Goal: Transaction & Acquisition: Obtain resource

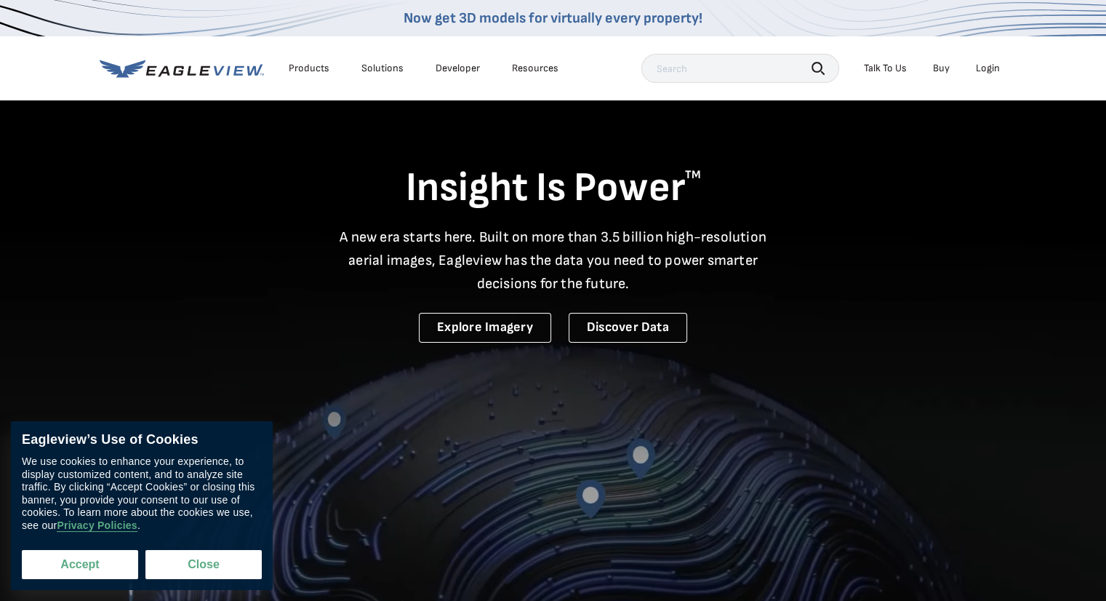
click at [95, 574] on button "Accept" at bounding box center [80, 564] width 116 height 29
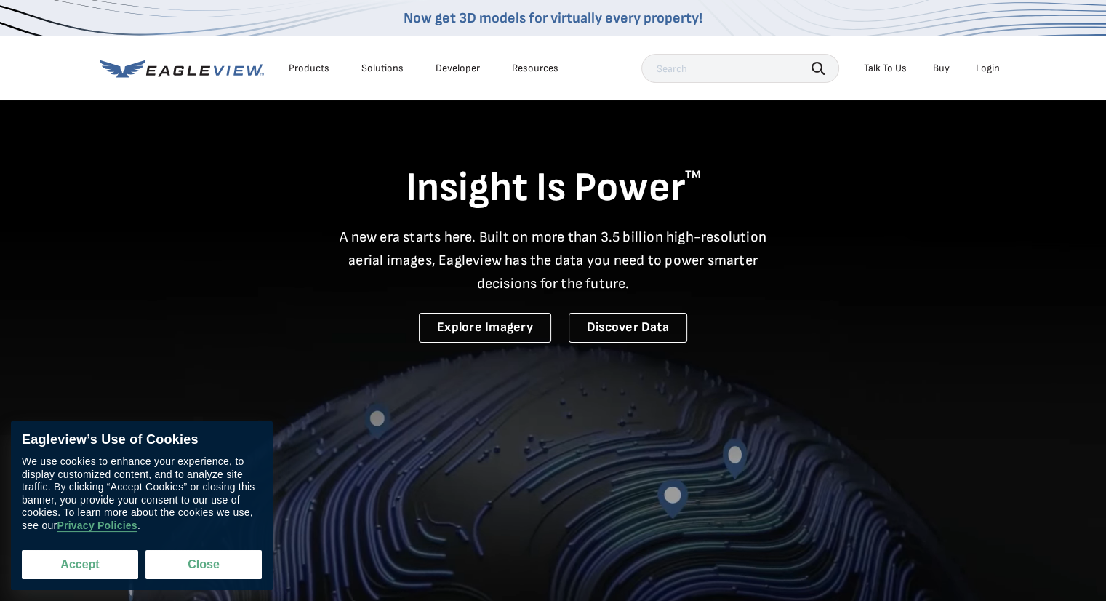
checkbox input "true"
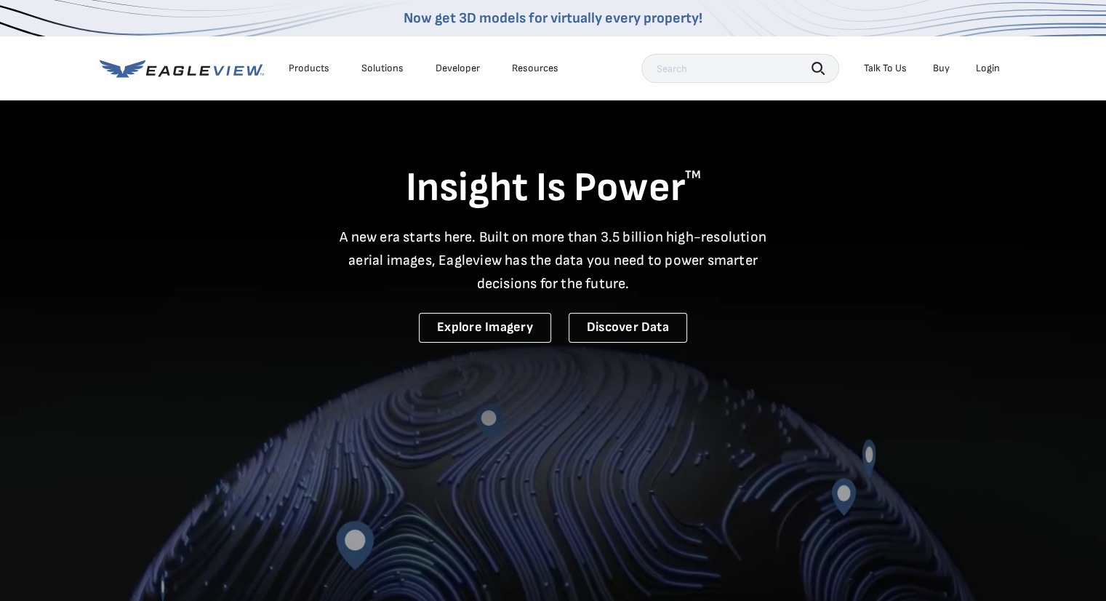
click at [985, 71] on div "Login" at bounding box center [988, 68] width 24 height 13
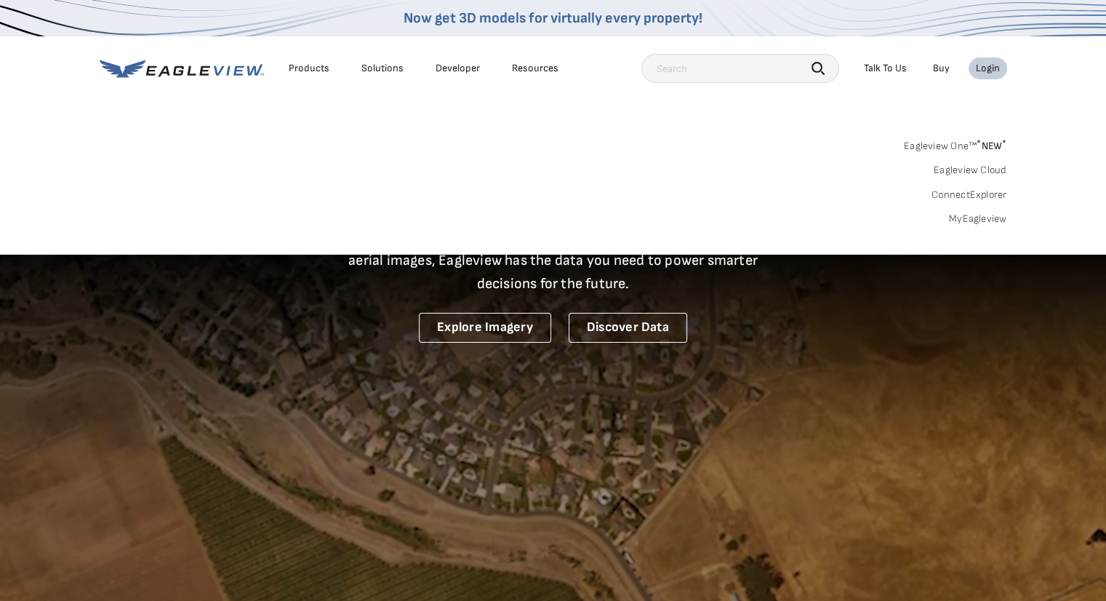
click at [985, 216] on link "MyEagleview" at bounding box center [978, 218] width 58 height 13
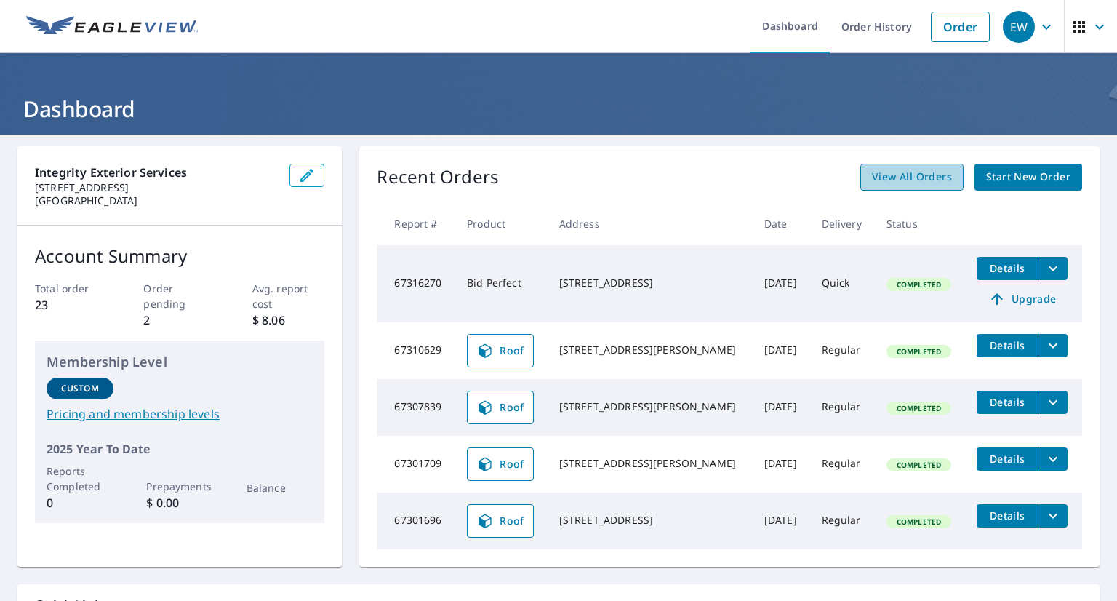
click at [903, 183] on span "View All Orders" at bounding box center [912, 177] width 80 height 18
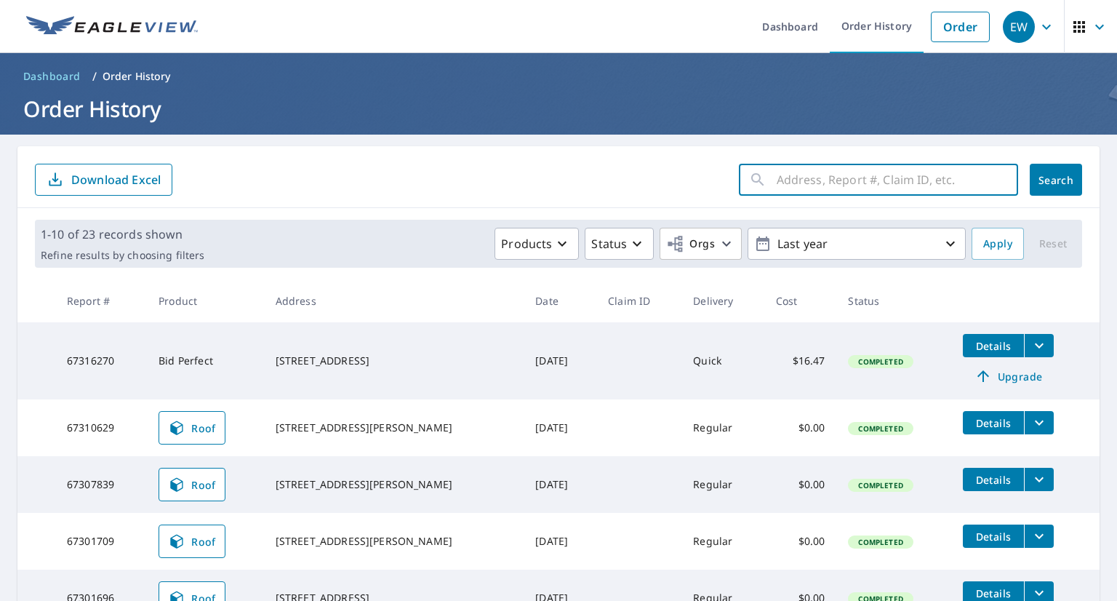
click at [831, 185] on input "text" at bounding box center [897, 179] width 241 height 41
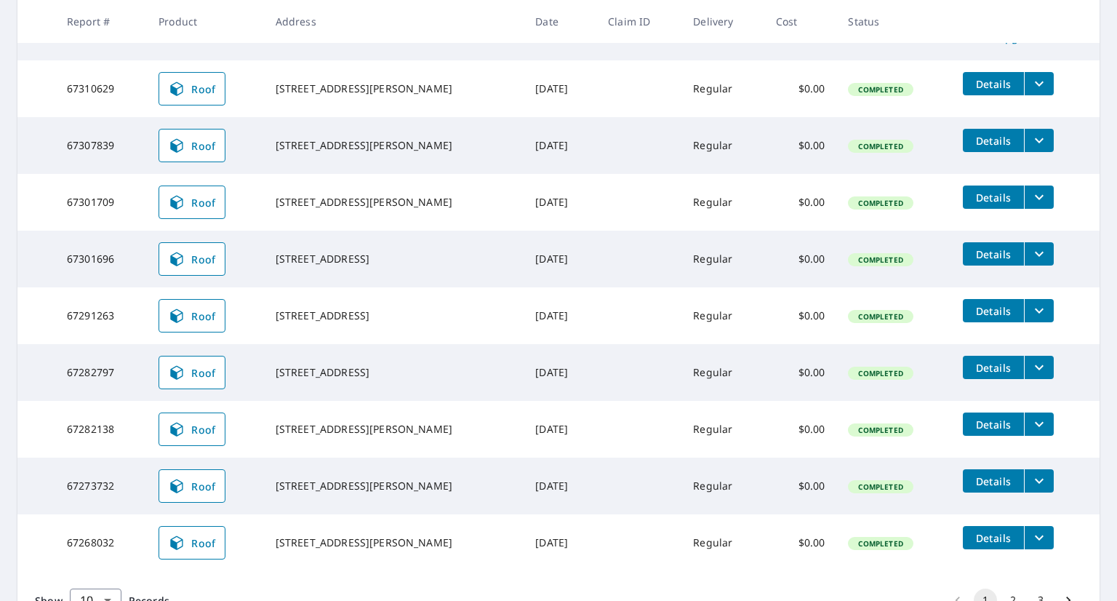
scroll to position [413, 0]
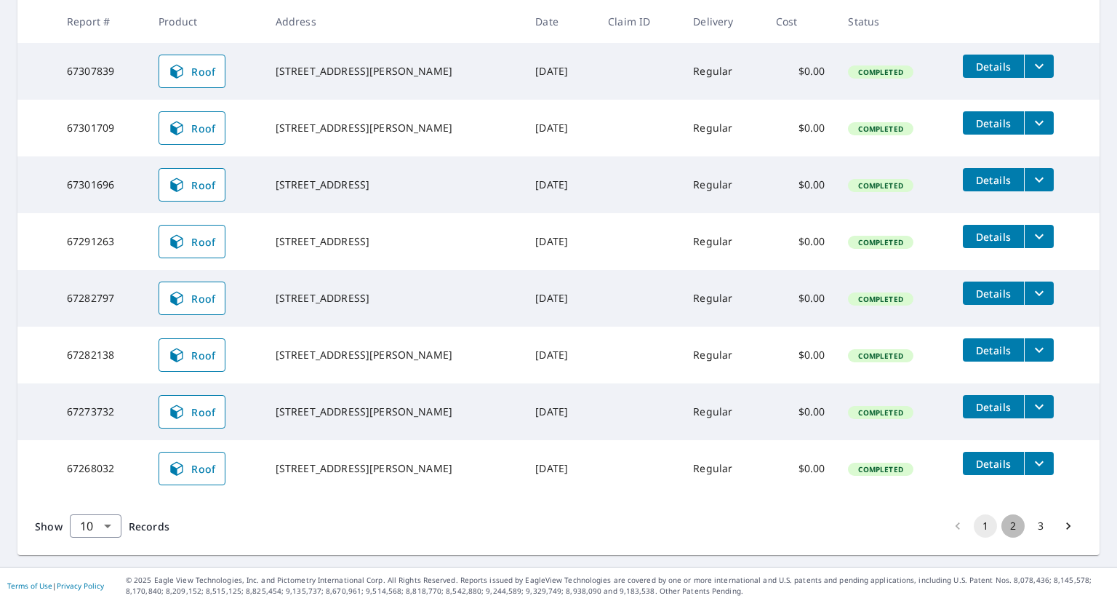
click at [1001, 521] on button "2" at bounding box center [1012, 525] width 23 height 23
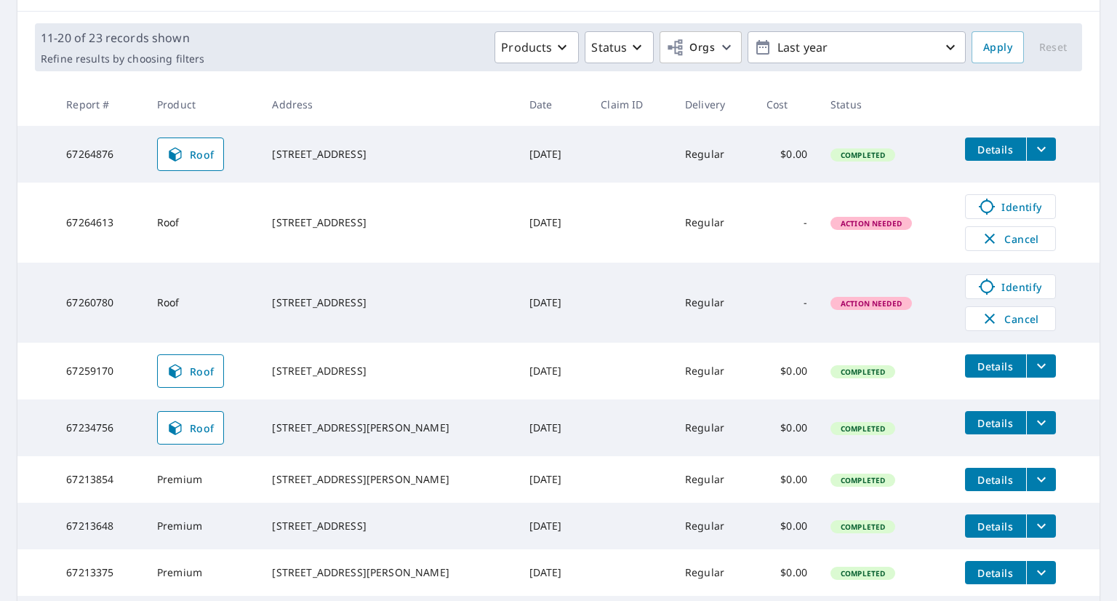
scroll to position [218, 0]
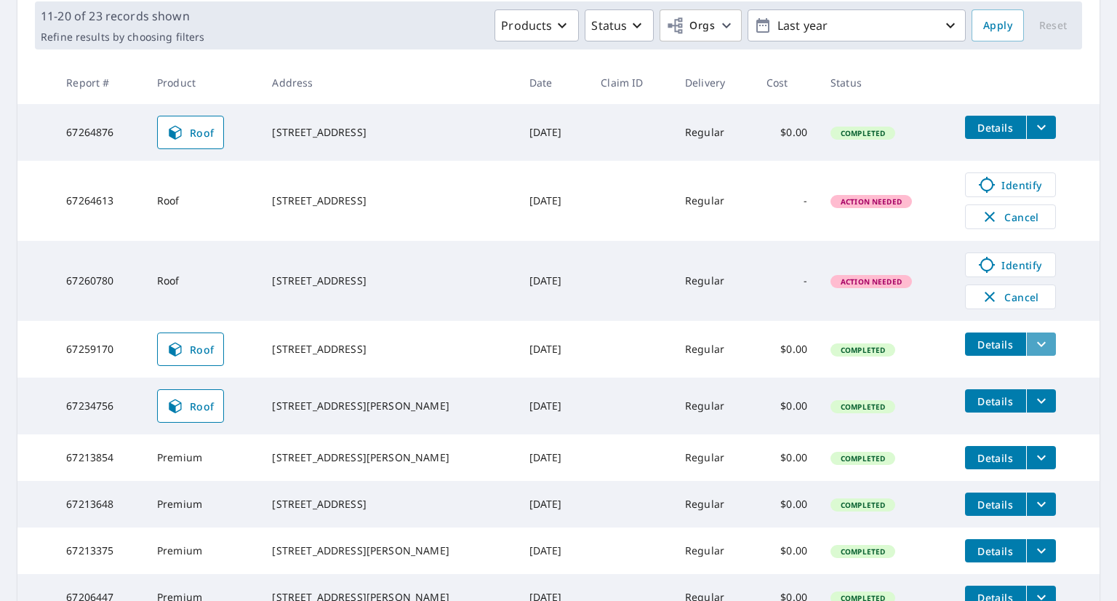
click at [1033, 348] on icon "filesDropdownBtn-67259170" at bounding box center [1041, 343] width 17 height 17
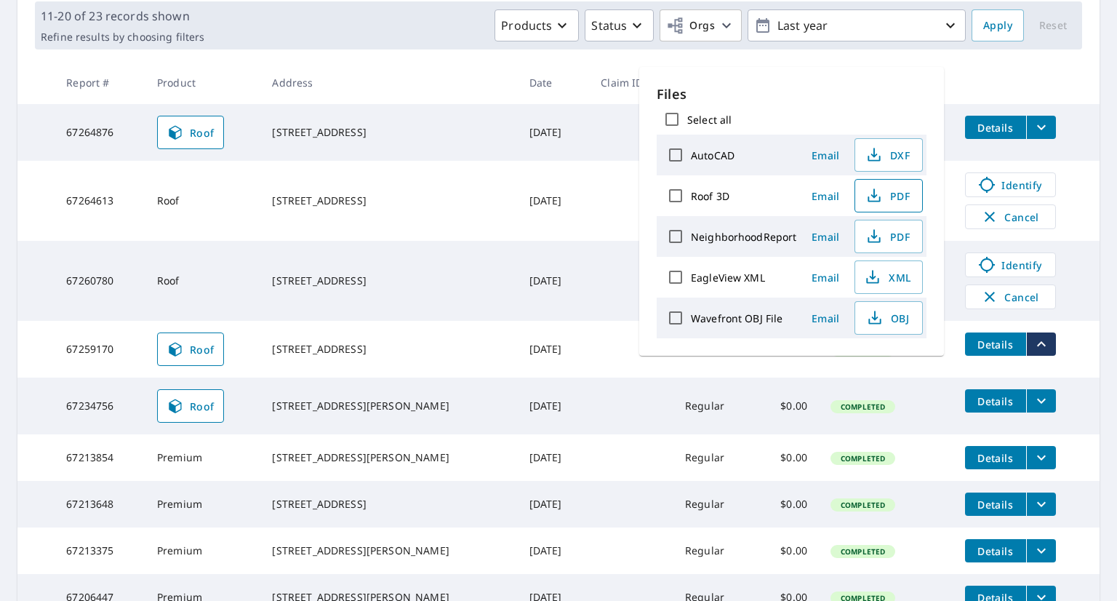
click at [885, 193] on span "PDF" at bounding box center [887, 195] width 47 height 17
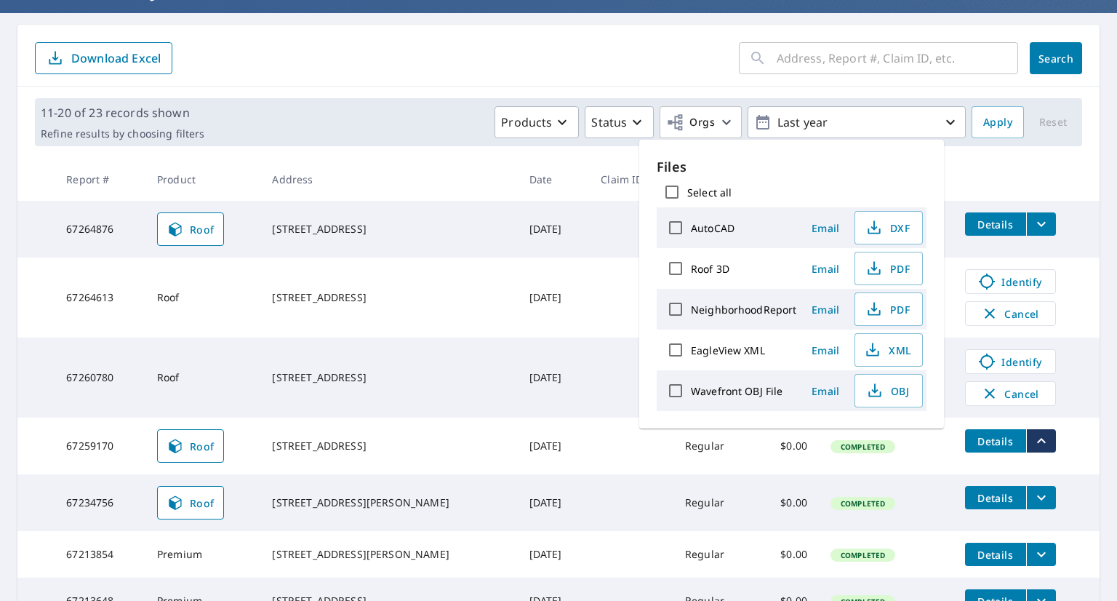
scroll to position [145, 0]
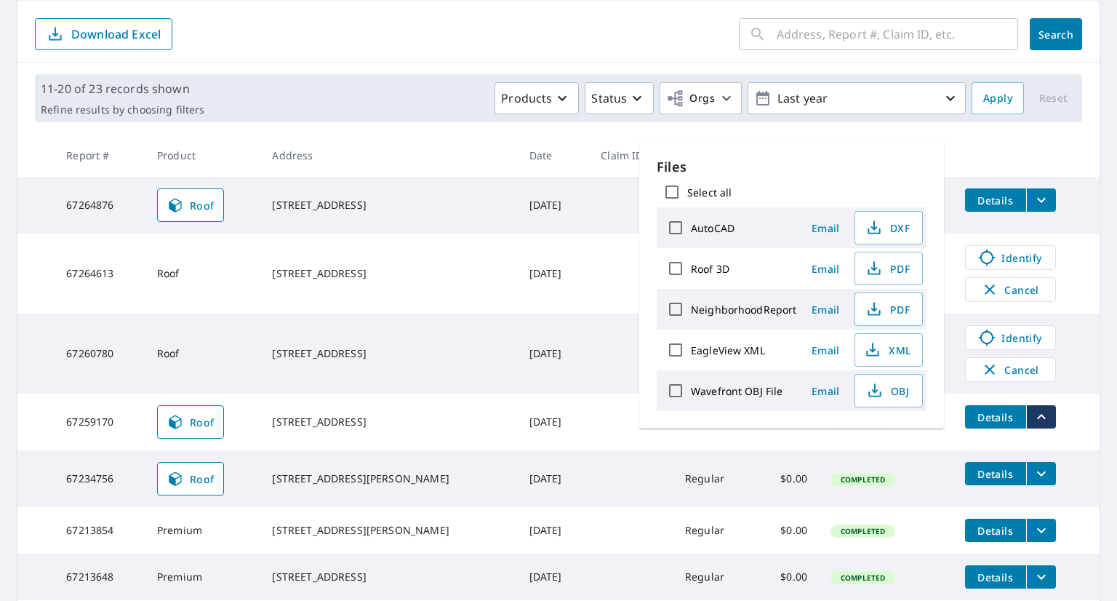
click at [12, 425] on main "​ Search Download Excel 11-20 of 23 records shown Refine results by choosing fi…" at bounding box center [558, 399] width 1117 height 820
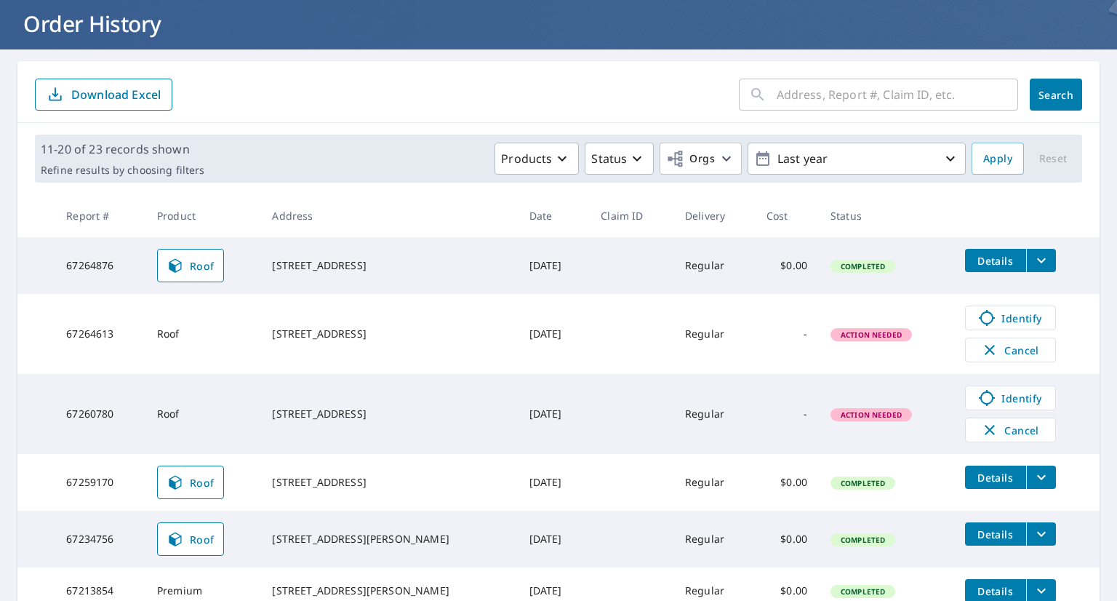
scroll to position [0, 0]
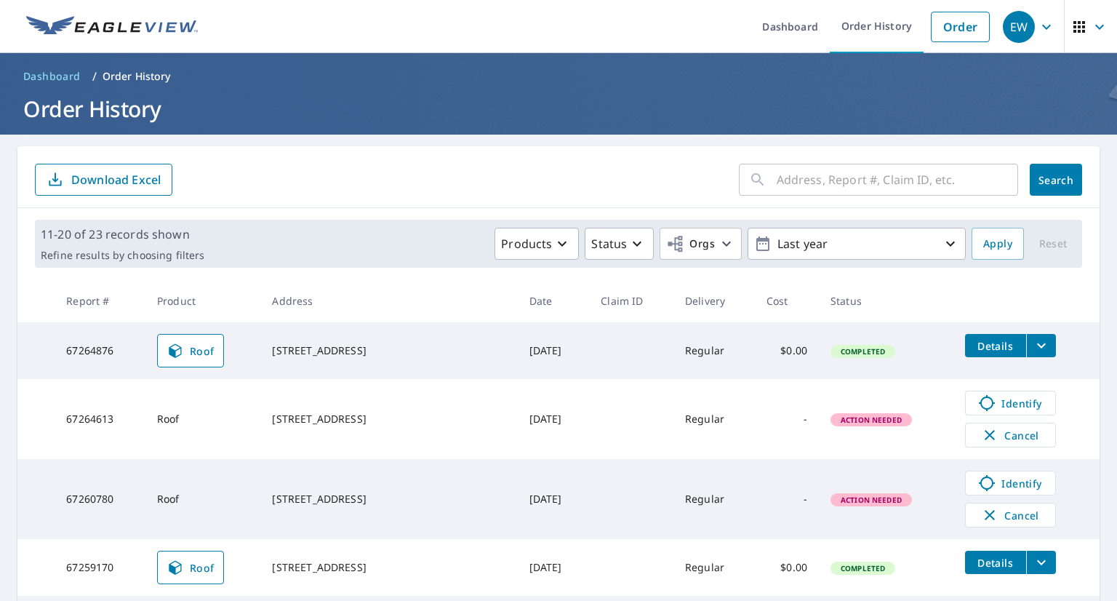
click at [803, 179] on input "text" at bounding box center [897, 179] width 241 height 41
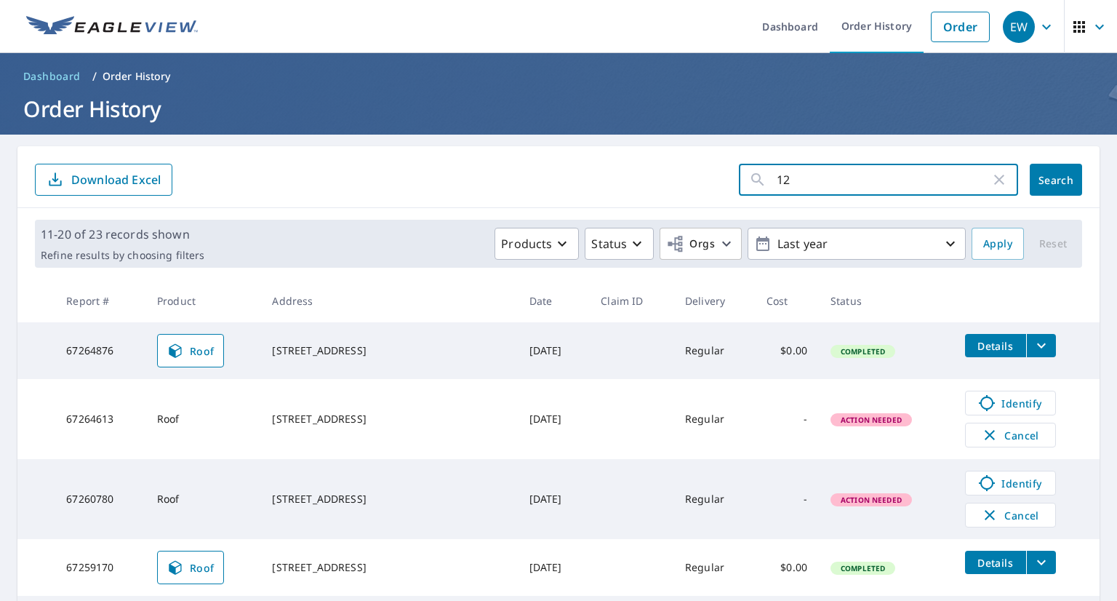
type input "124"
click button "Search" at bounding box center [1056, 180] width 52 height 32
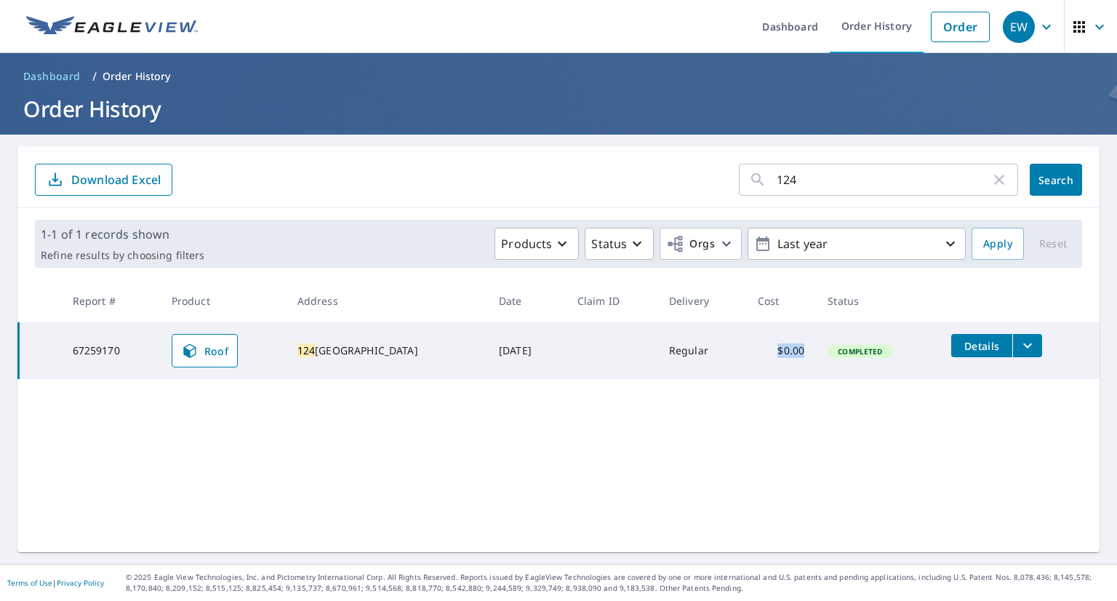
drag, startPoint x: 795, startPoint y: 351, endPoint x: 756, endPoint y: 350, distance: 39.3
click at [756, 350] on td "$0.00" at bounding box center [781, 350] width 70 height 57
click at [992, 185] on icon "button" at bounding box center [998, 179] width 17 height 17
drag, startPoint x: 992, startPoint y: 185, endPoint x: 651, endPoint y: 177, distance: 341.2
click at [651, 177] on form "​ Search Download Excel" at bounding box center [558, 180] width 1047 height 32
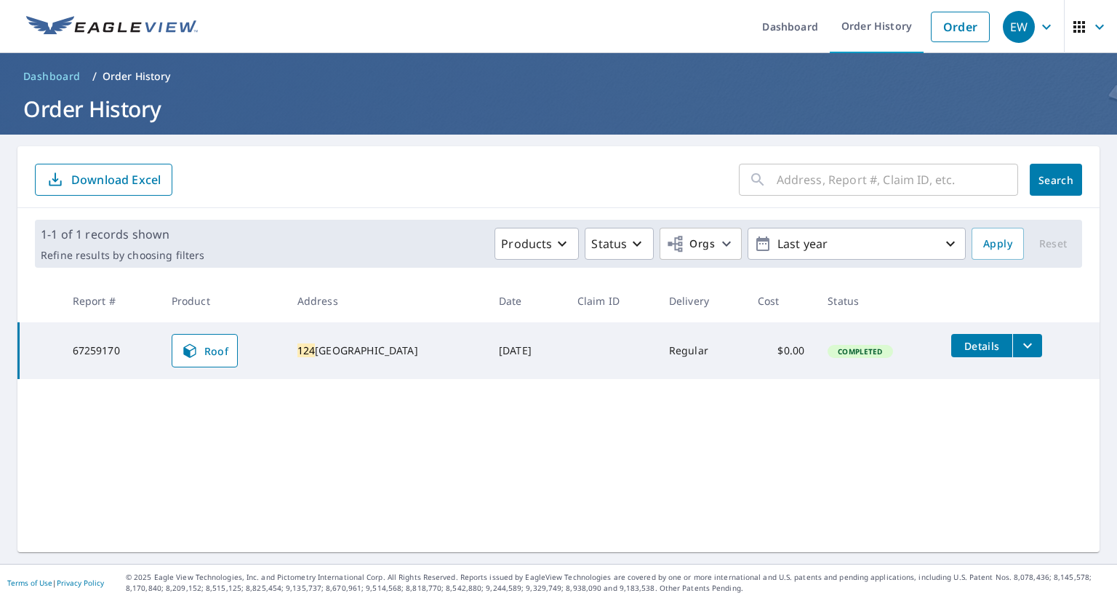
click at [898, 188] on input "text" at bounding box center [897, 179] width 241 height 41
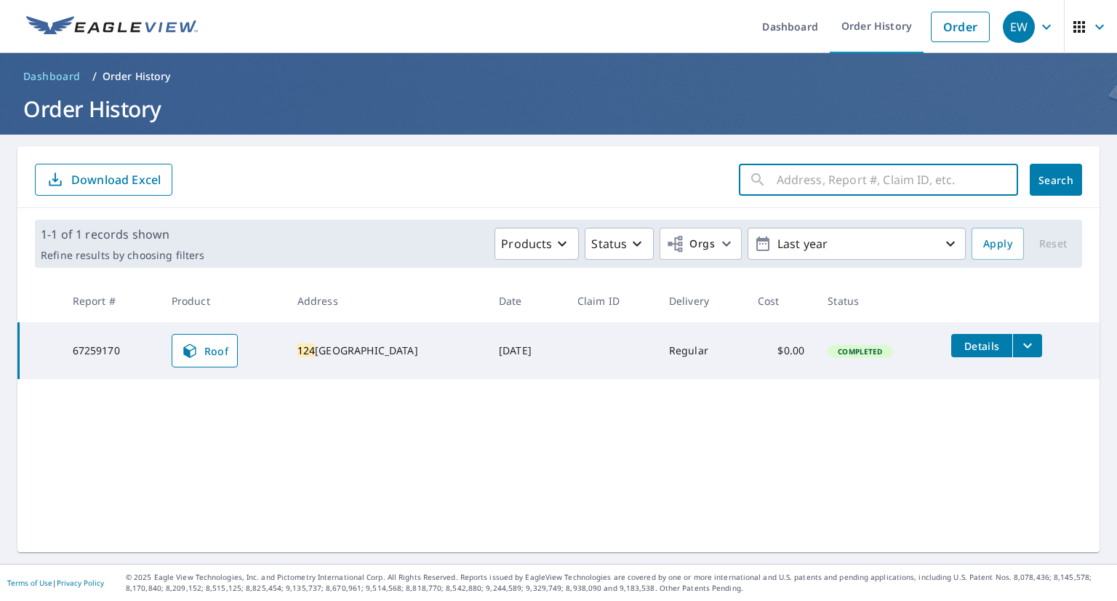
click at [646, 177] on form "​ Search Download Excel" at bounding box center [558, 180] width 1047 height 32
click at [864, 181] on input "text" at bounding box center [897, 179] width 241 height 41
click at [474, 140] on main "​ Search Download Excel 1-1 of 1 records shown Refine results by choosing filte…" at bounding box center [558, 349] width 1117 height 429
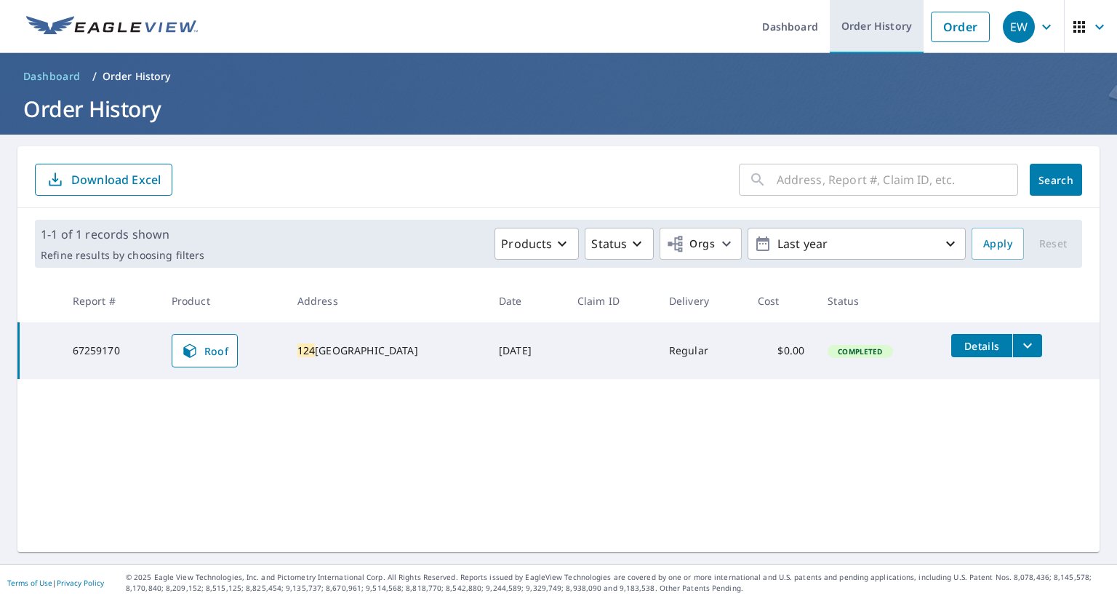
click at [868, 25] on link "Order History" at bounding box center [877, 26] width 94 height 53
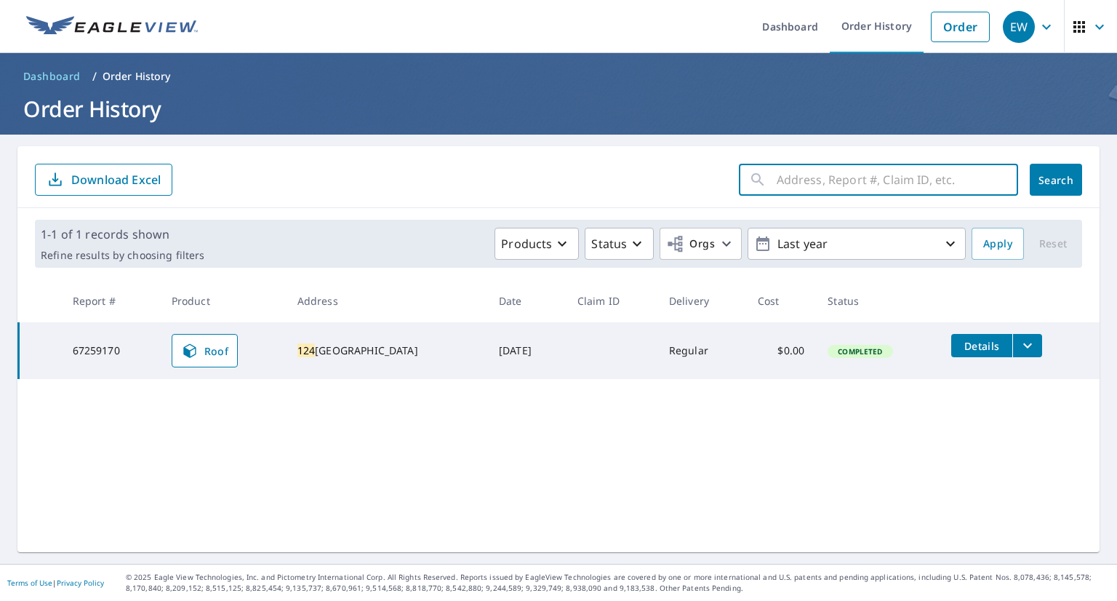
click at [842, 177] on input "text" at bounding box center [897, 179] width 241 height 41
type input "458"
click button "Search" at bounding box center [1056, 180] width 52 height 32
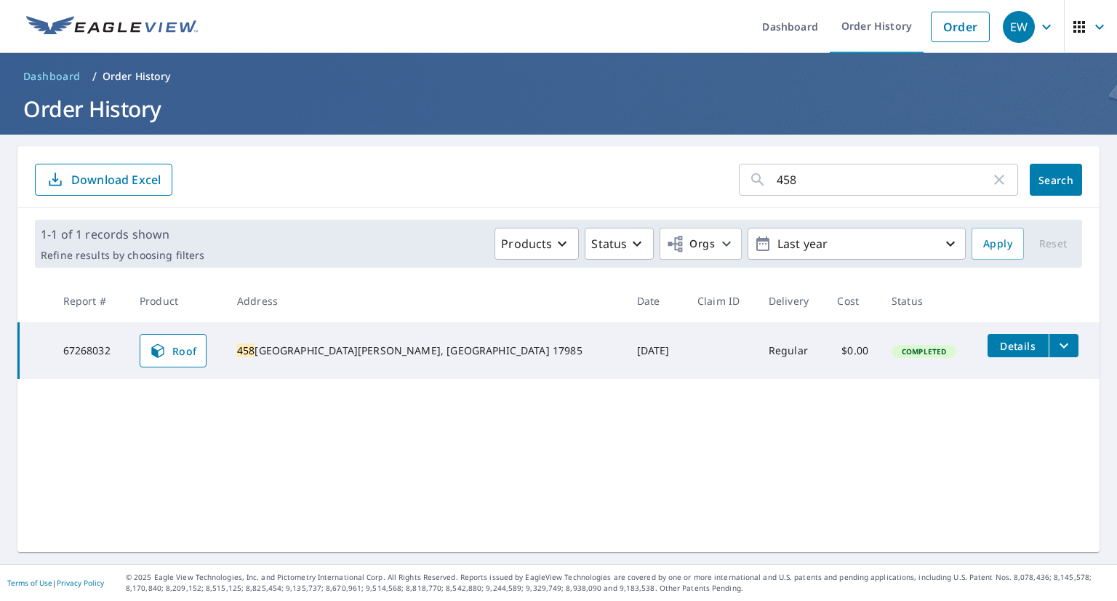
click at [1055, 345] on icon "filesDropdownBtn-67268032" at bounding box center [1063, 345] width 17 height 17
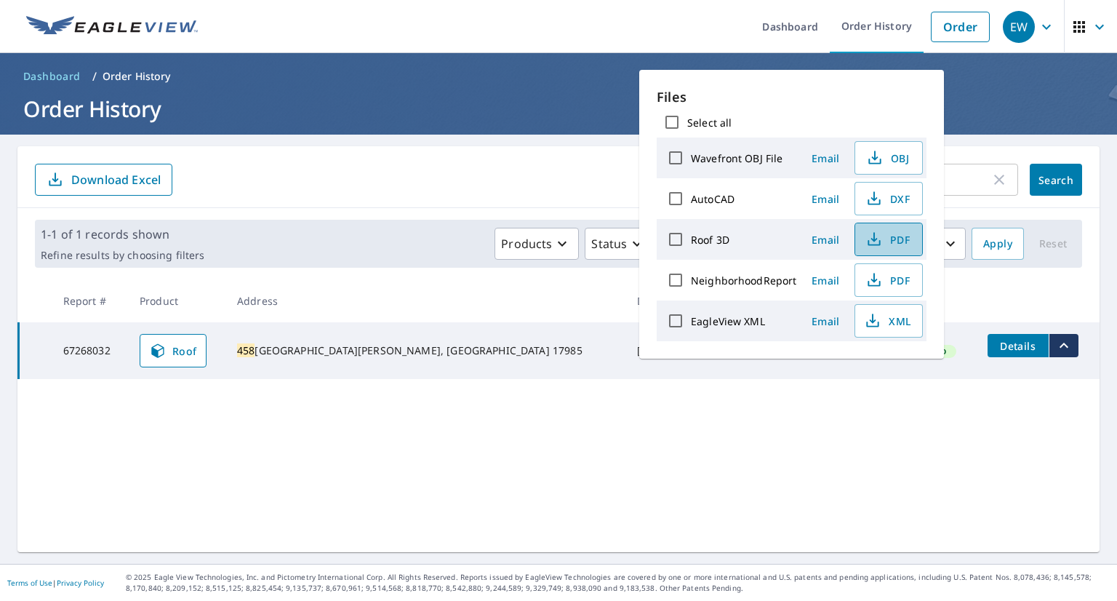
click at [899, 238] on span "PDF" at bounding box center [887, 239] width 47 height 17
click at [319, 137] on main "458 ​ Search Download Excel 1-1 of 1 records shown Refine results by choosing f…" at bounding box center [558, 349] width 1117 height 429
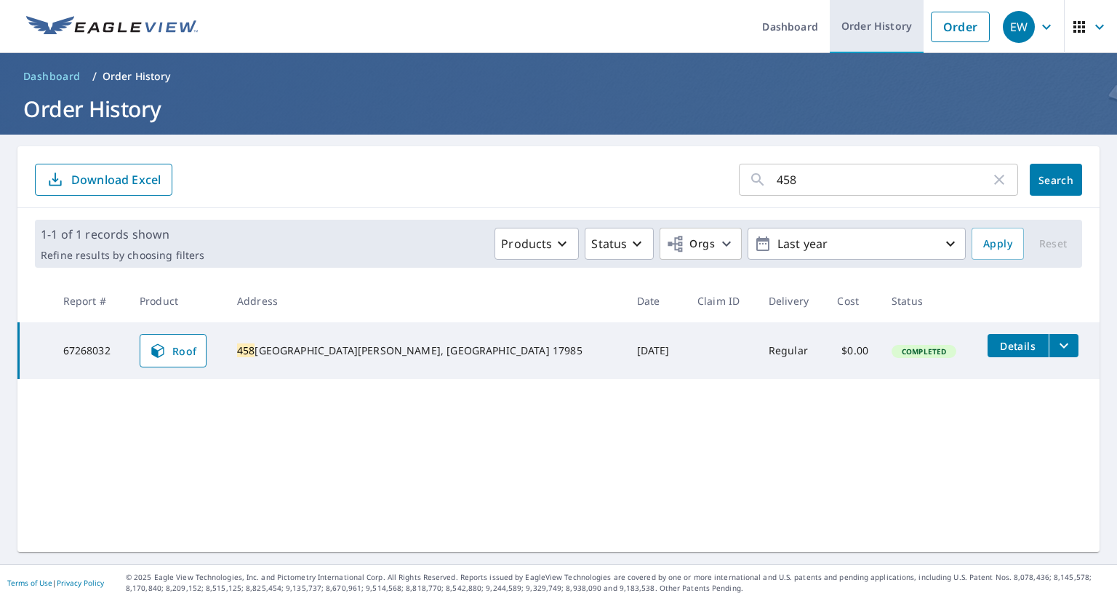
click at [858, 25] on link "Order History" at bounding box center [877, 26] width 94 height 53
click at [810, 196] on input "458" at bounding box center [884, 179] width 214 height 41
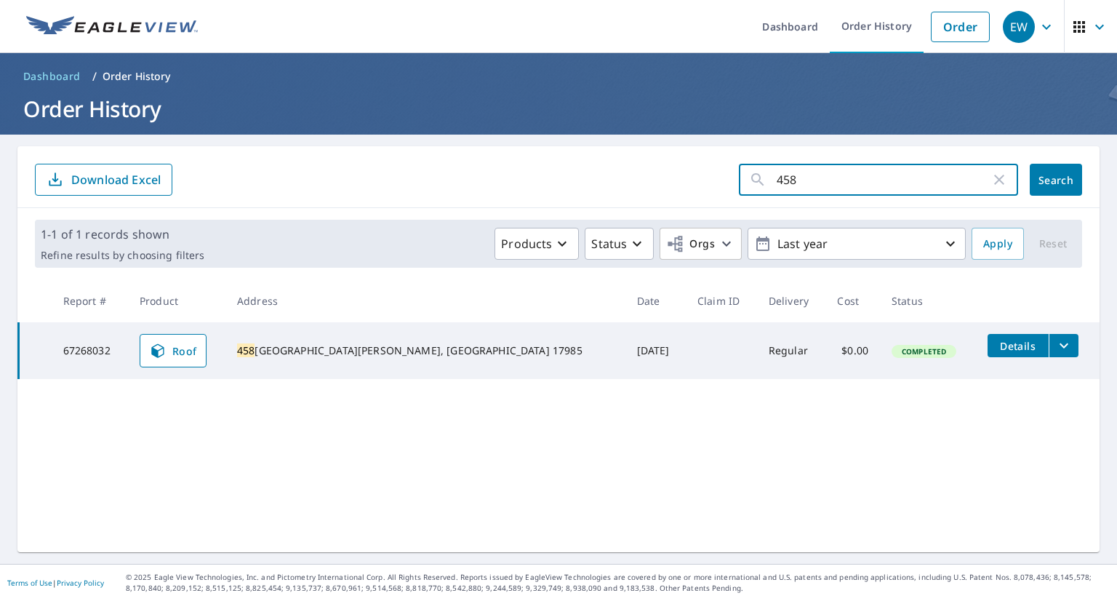
click at [809, 191] on input "458" at bounding box center [884, 179] width 214 height 41
type input "4008"
click button "Search" at bounding box center [1056, 180] width 52 height 32
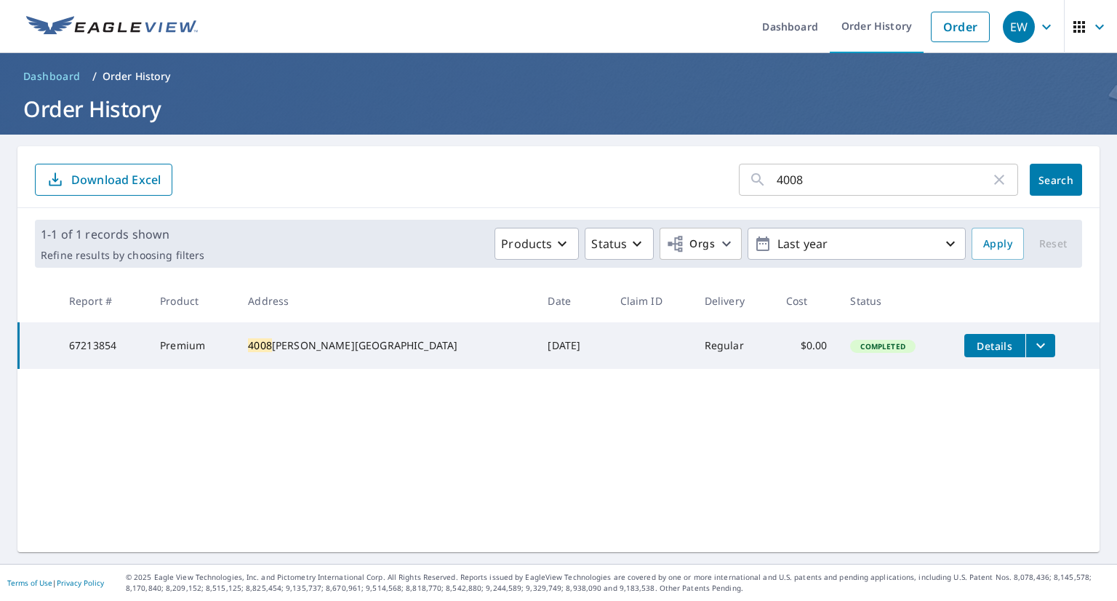
click at [1036, 346] on icon "filesDropdownBtn-67213854" at bounding box center [1040, 345] width 9 height 5
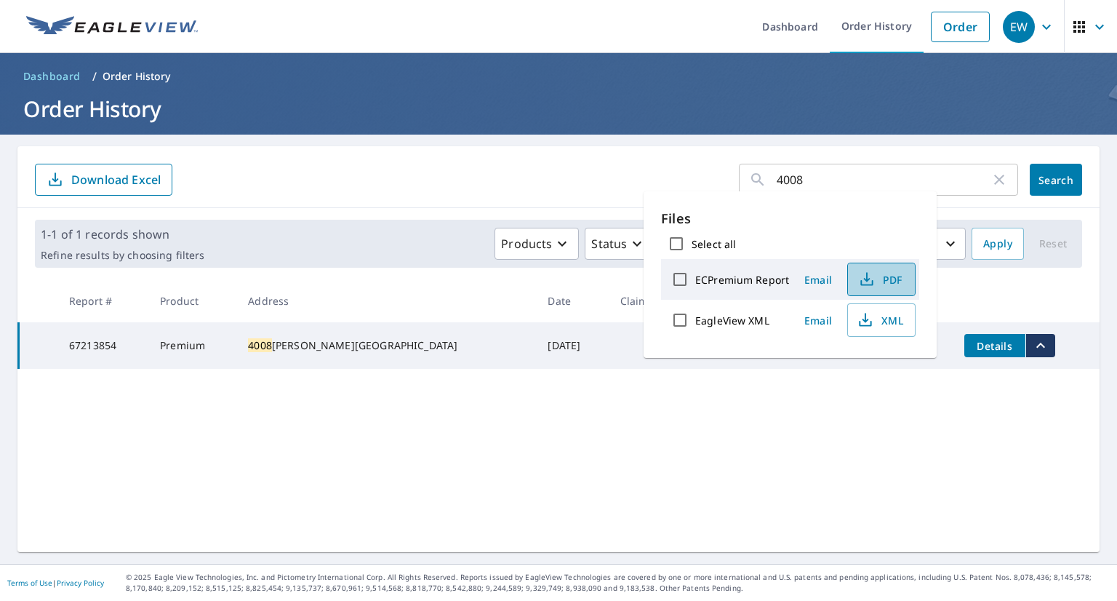
click at [884, 278] on span "PDF" at bounding box center [880, 279] width 47 height 17
